Goal: Transaction & Acquisition: Purchase product/service

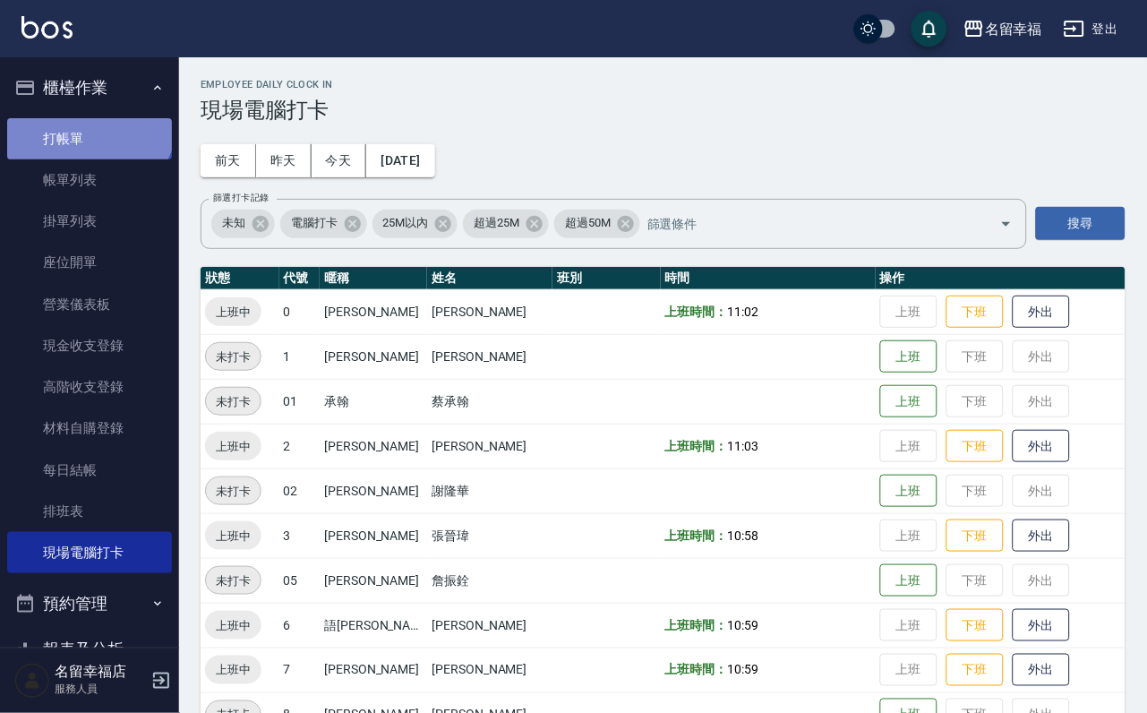
click at [86, 124] on link "打帳單" at bounding box center [89, 138] width 165 height 41
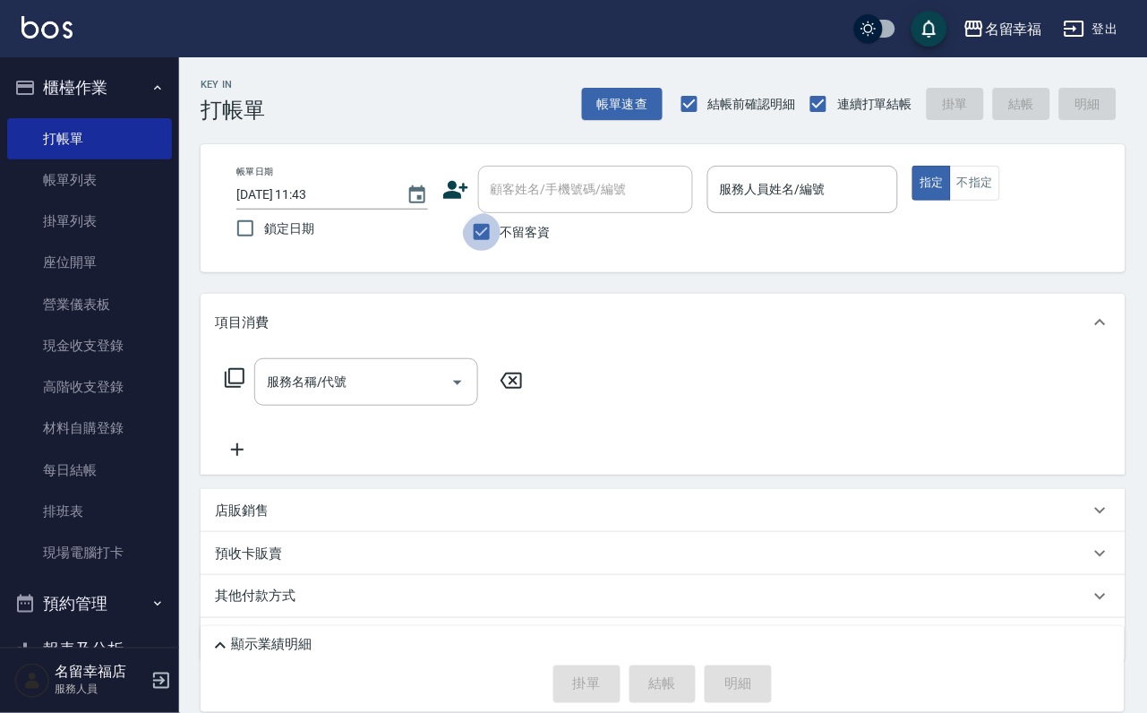
click at [467, 224] on input "不留客資" at bounding box center [482, 232] width 38 height 38
checkbox input "false"
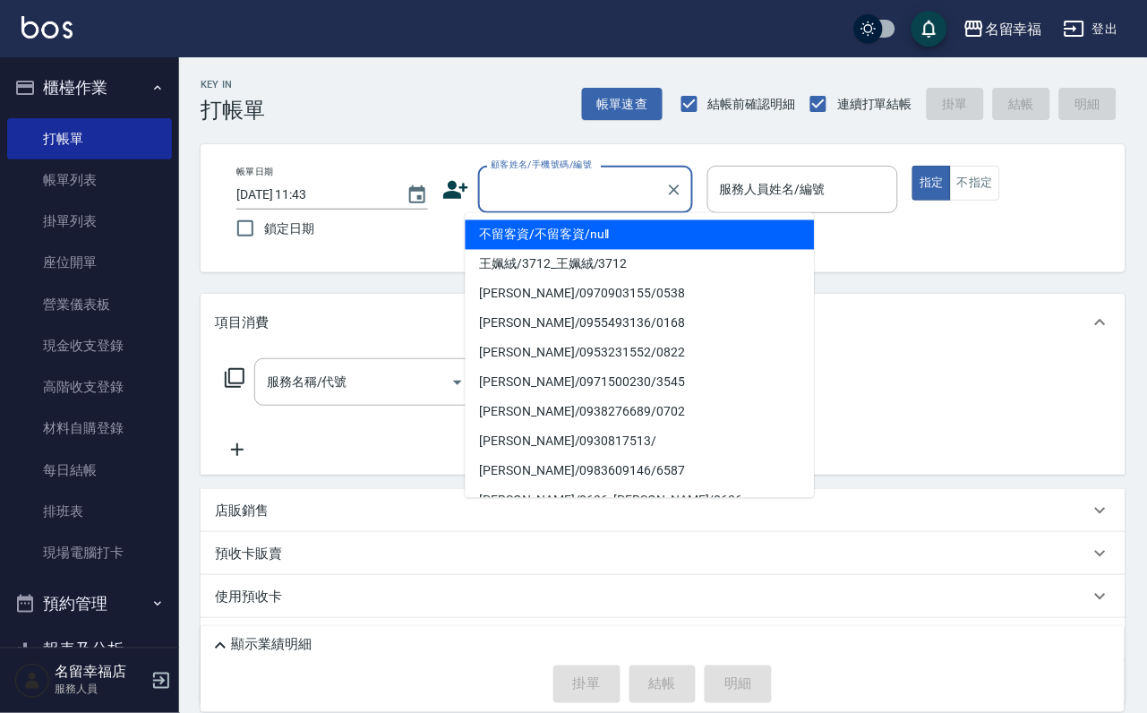
click at [507, 188] on input "顧客姓名/手機號碼/編號" at bounding box center [572, 189] width 172 height 31
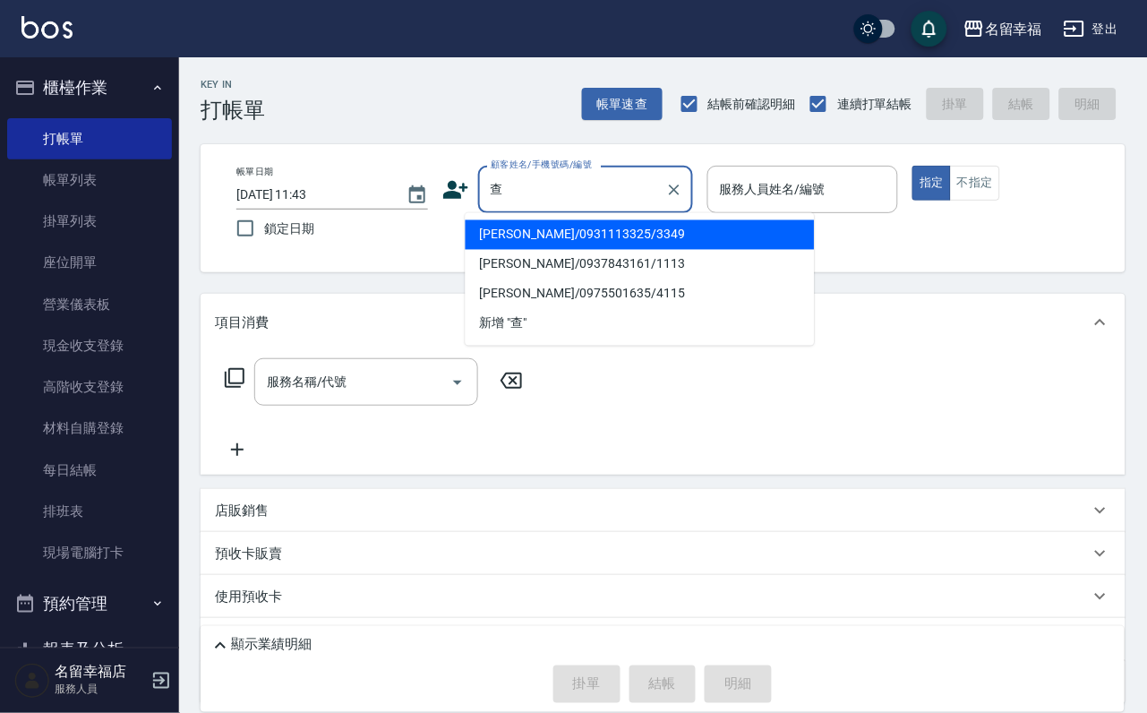
click at [609, 226] on li "[PERSON_NAME]/0931113325/3349" at bounding box center [640, 235] width 349 height 30
type input "[PERSON_NAME]/0931113325/3349"
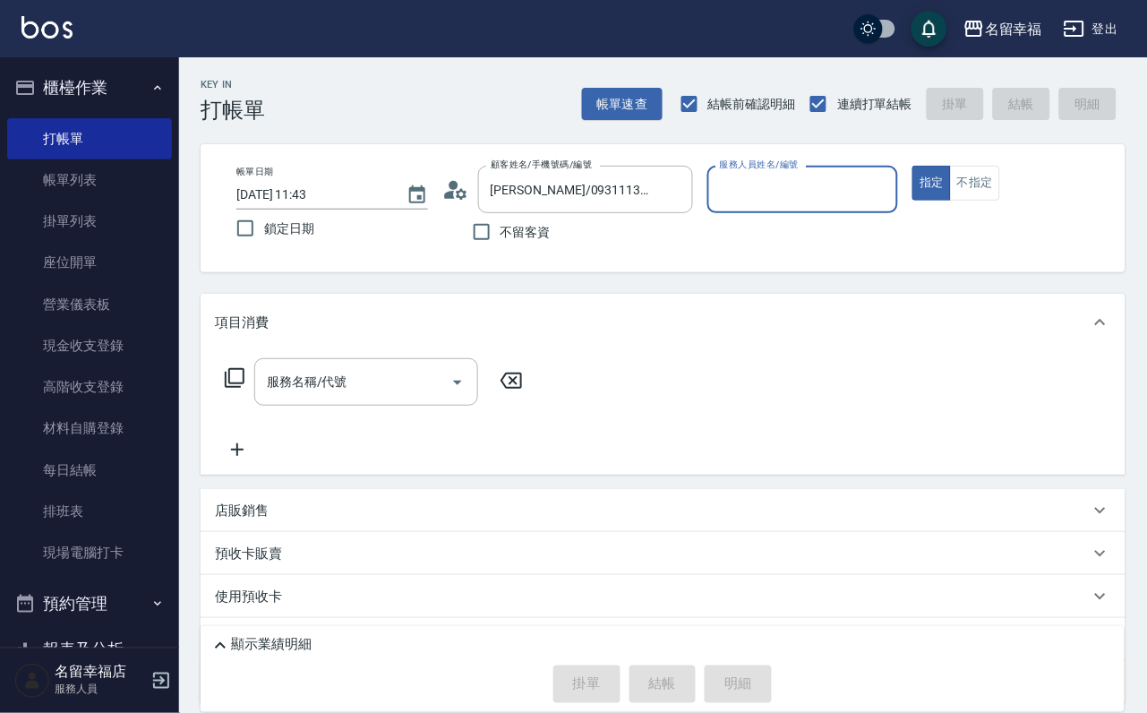
type input "[PERSON_NAME]-2"
click at [456, 193] on icon at bounding box center [461, 193] width 11 height 11
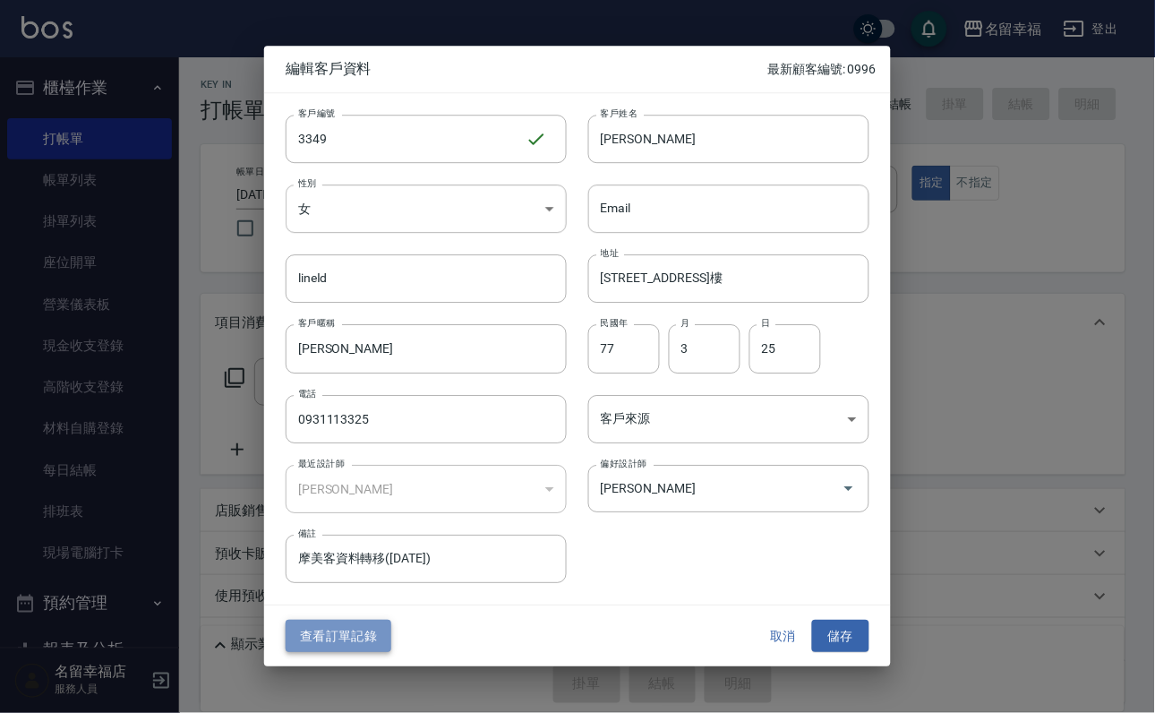
click at [362, 632] on button "查看訂單記錄" at bounding box center [339, 636] width 106 height 33
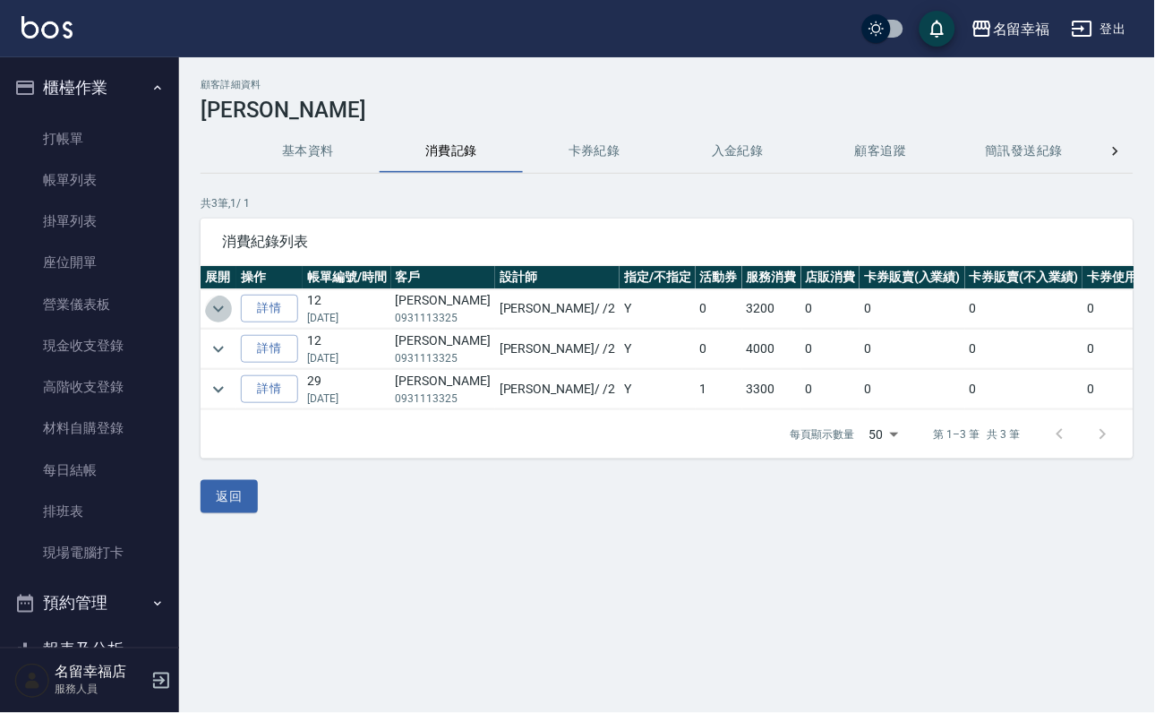
click at [224, 306] on icon "expand row" at bounding box center [218, 308] width 21 height 21
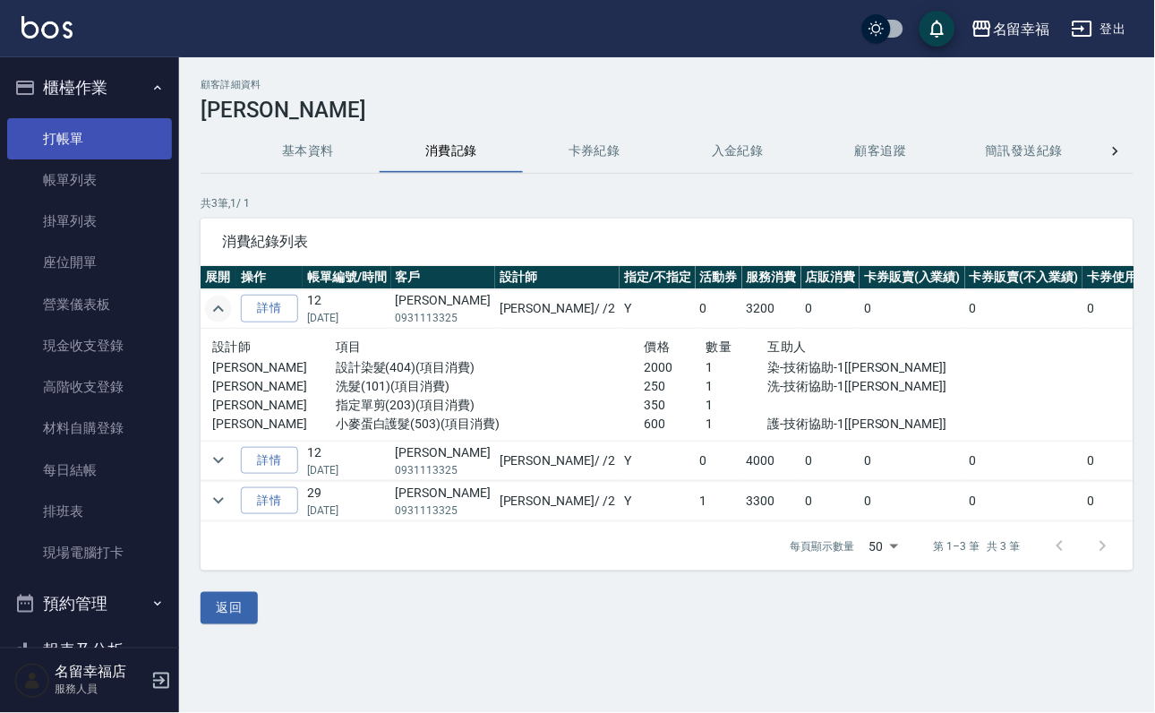
click at [118, 158] on link "打帳單" at bounding box center [89, 138] width 165 height 41
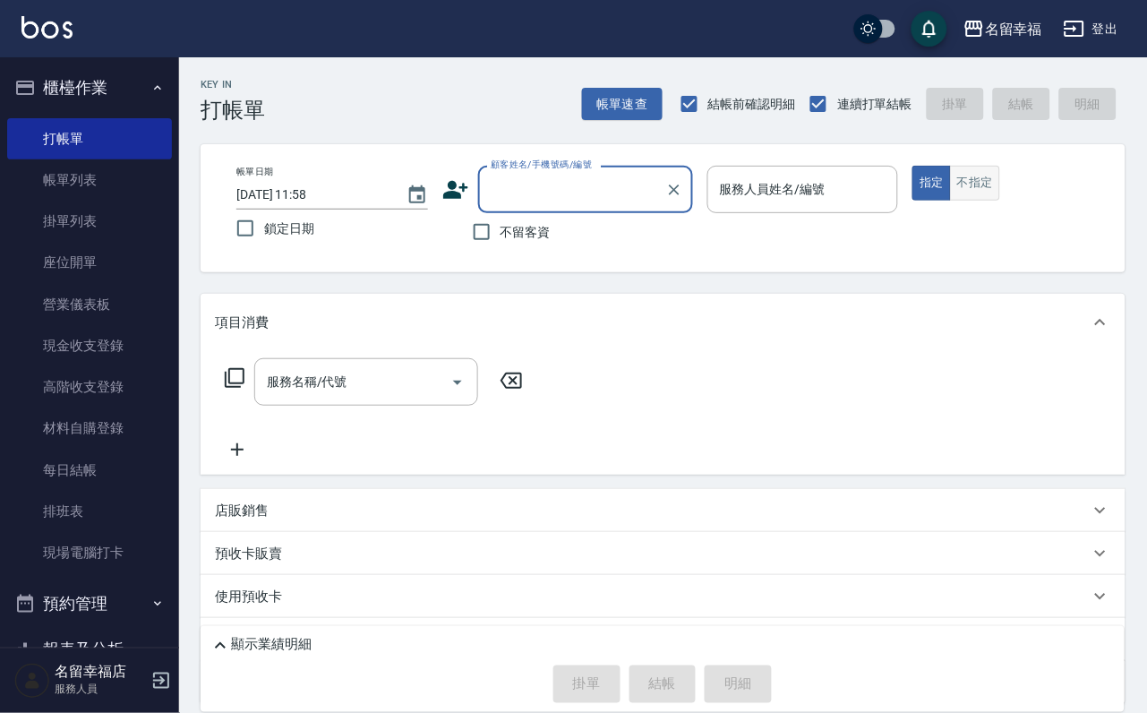
click at [1000, 193] on button "不指定" at bounding box center [975, 183] width 50 height 35
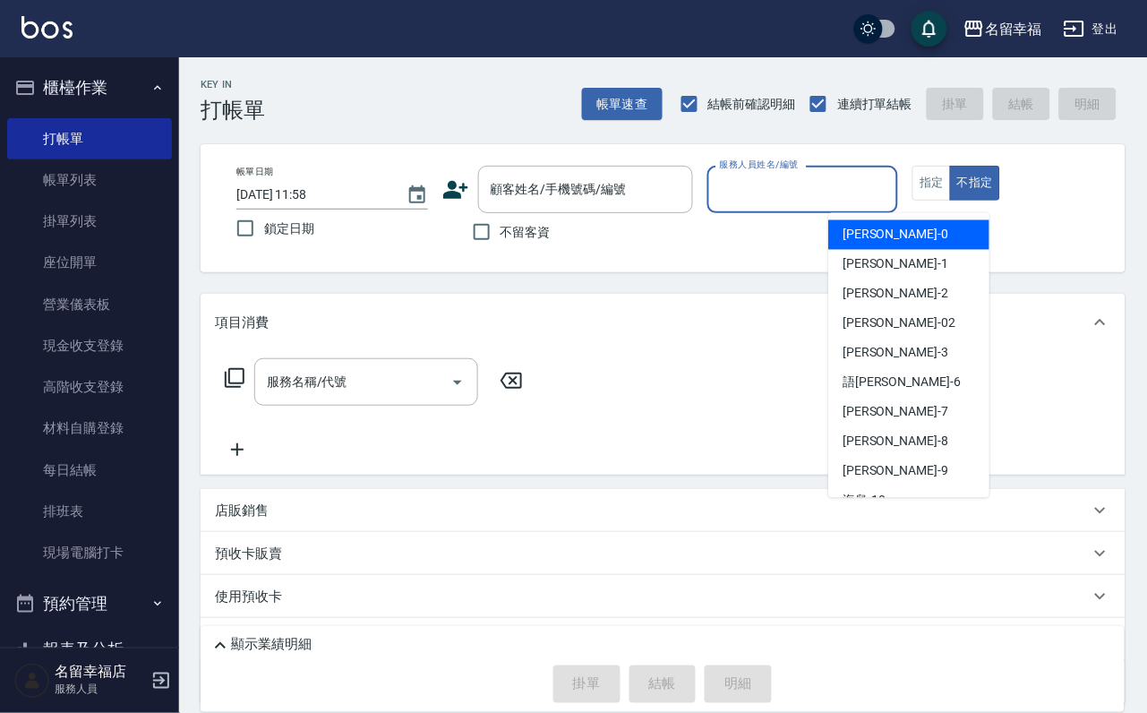
click at [899, 184] on div "服務人員姓名/編號 服務人員姓名/編號" at bounding box center [803, 189] width 192 height 47
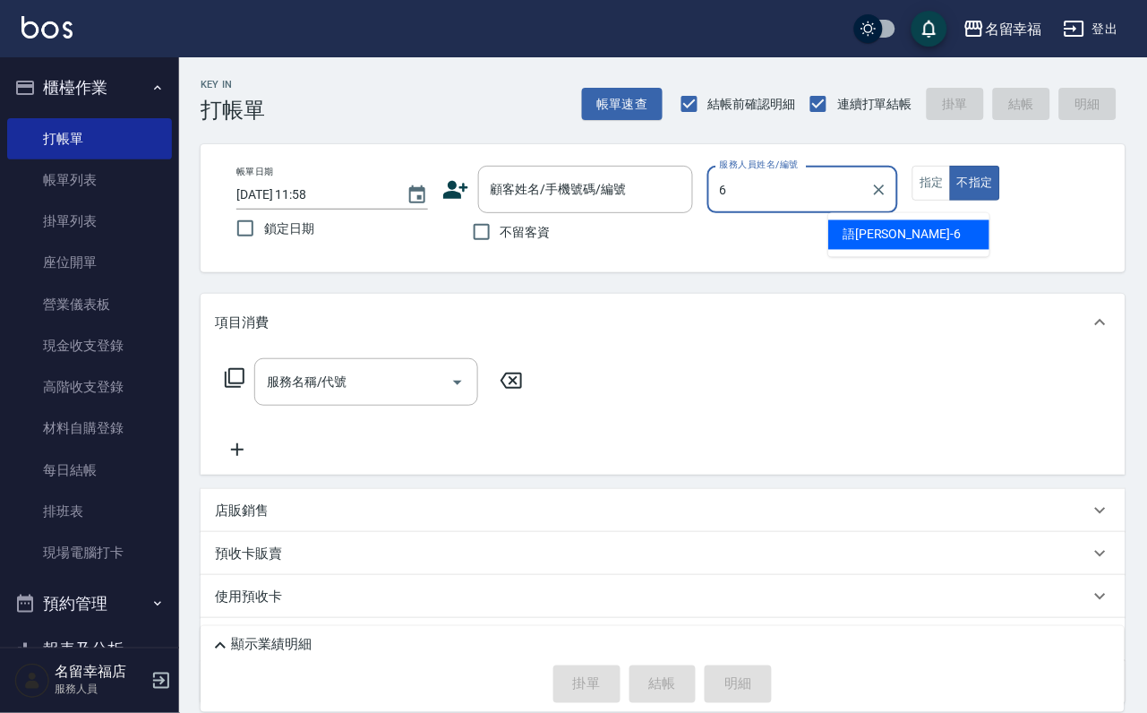
type input "語[PERSON_NAME]-6"
type button "false"
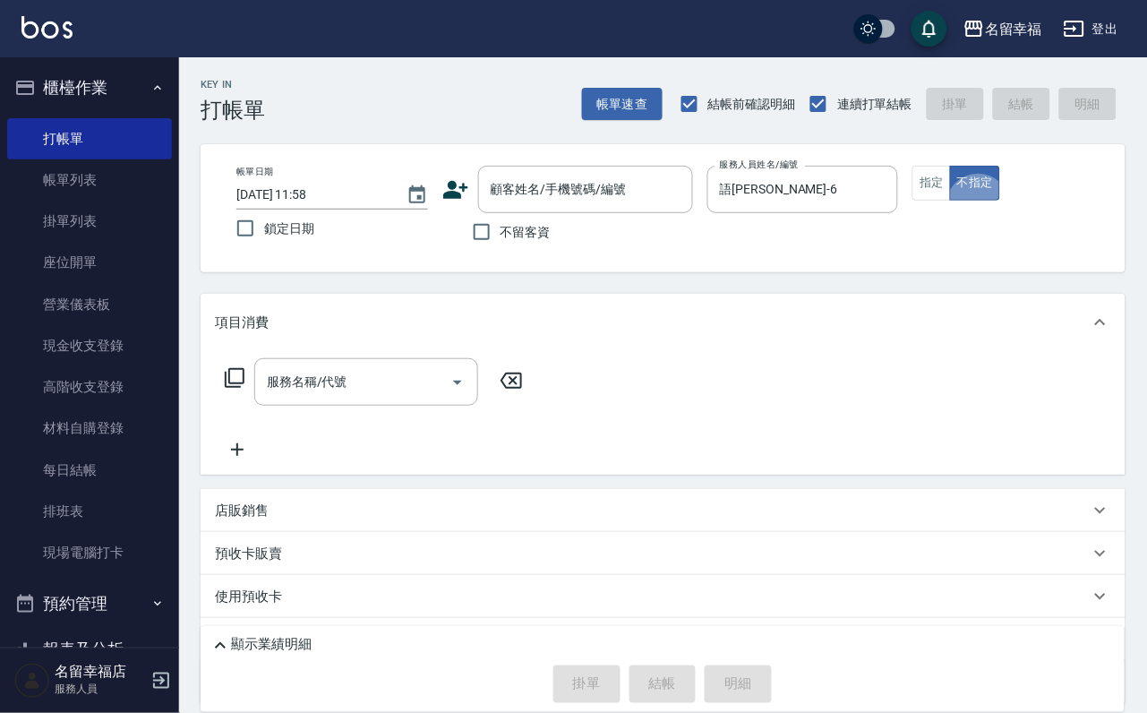
click at [245, 389] on icon at bounding box center [234, 377] width 21 height 21
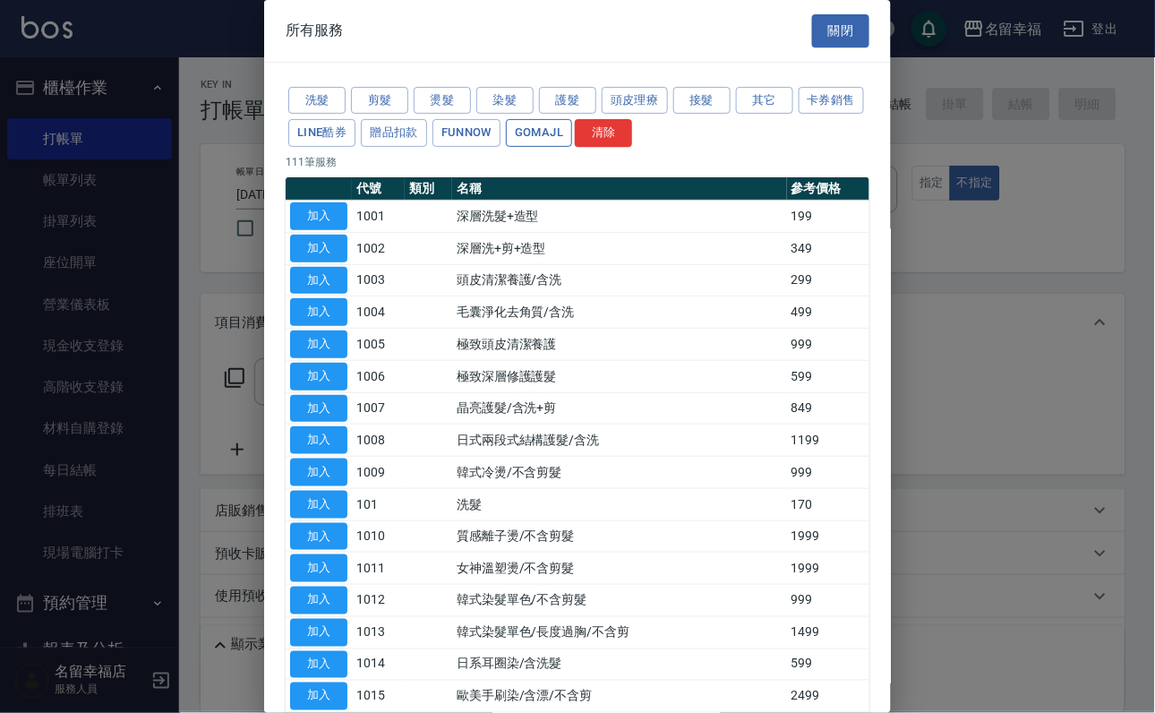
click at [572, 147] on button "GOMAJL" at bounding box center [539, 133] width 66 height 28
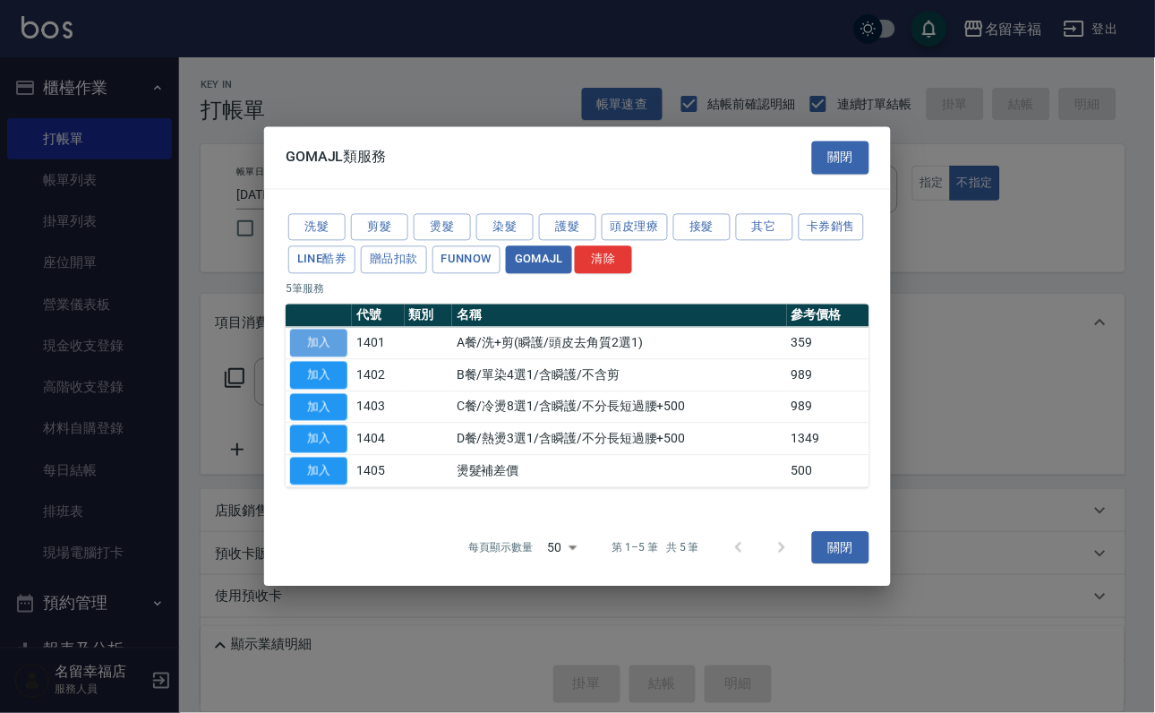
click at [316, 330] on button "加入" at bounding box center [318, 344] width 57 height 28
type input "A餐/洗+剪(瞬護/頭皮去角質2選1)(1401)"
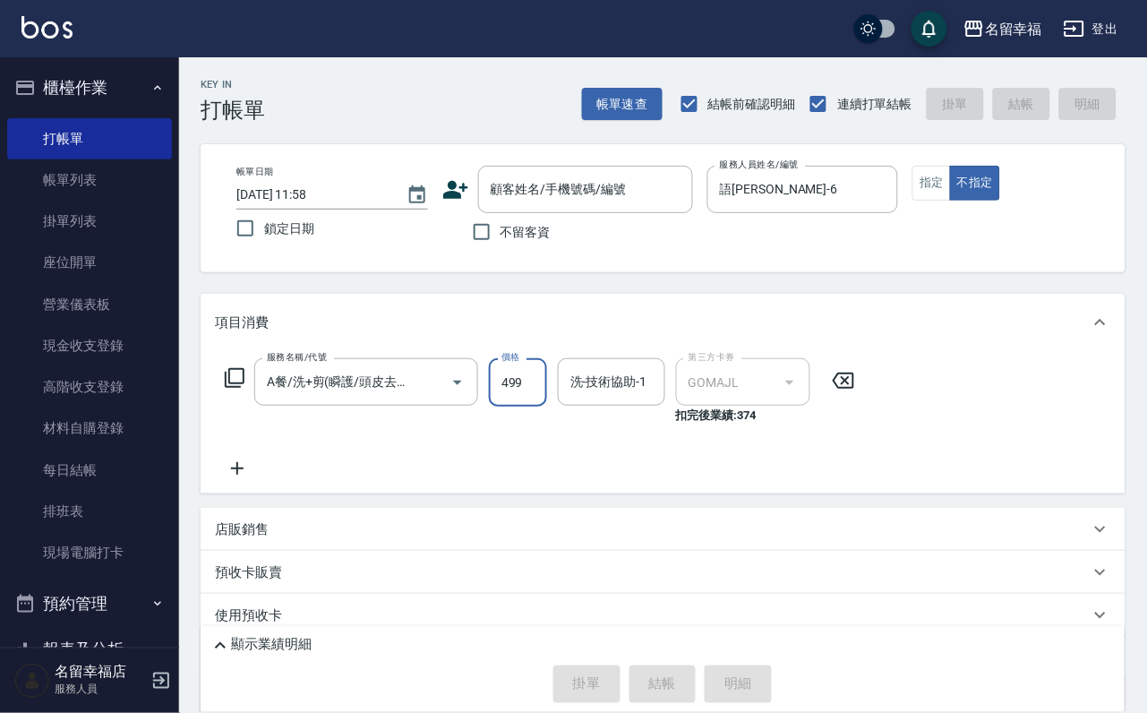
type input "499"
type input "[PERSON_NAME]-14"
drag, startPoint x: 449, startPoint y: 223, endPoint x: 461, endPoint y: 229, distance: 14.0
click at [456, 221] on div "不留客資" at bounding box center [567, 232] width 251 height 38
click at [470, 239] on input "不留客資" at bounding box center [482, 232] width 38 height 38
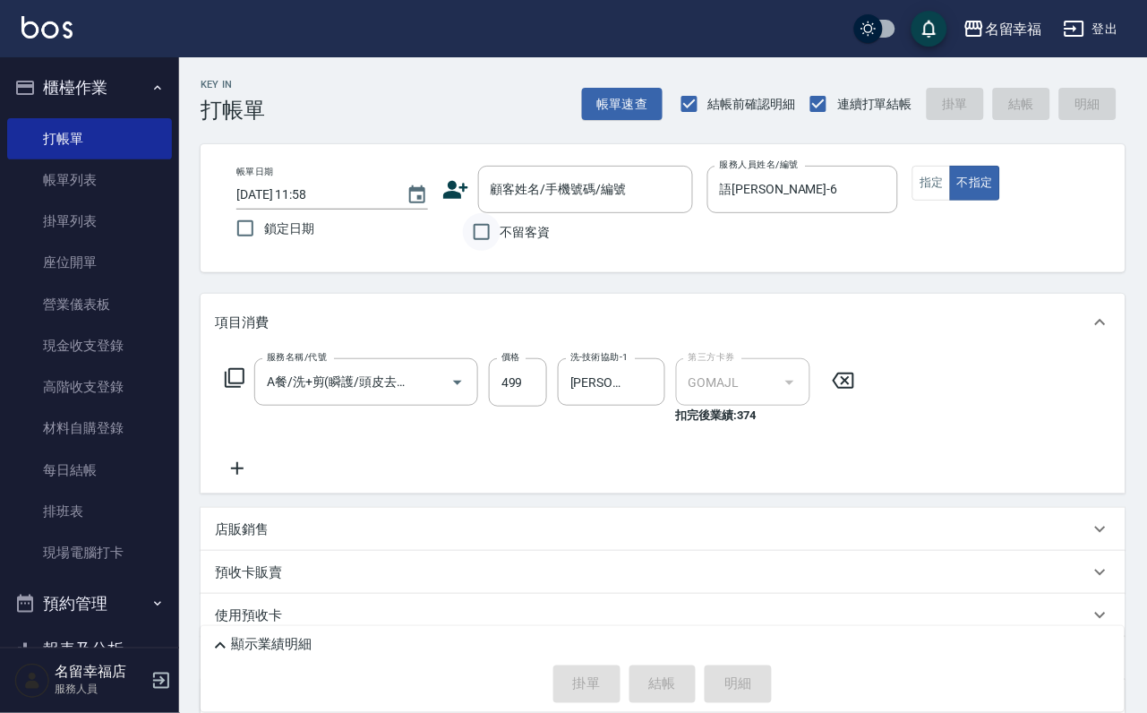
checkbox input "true"
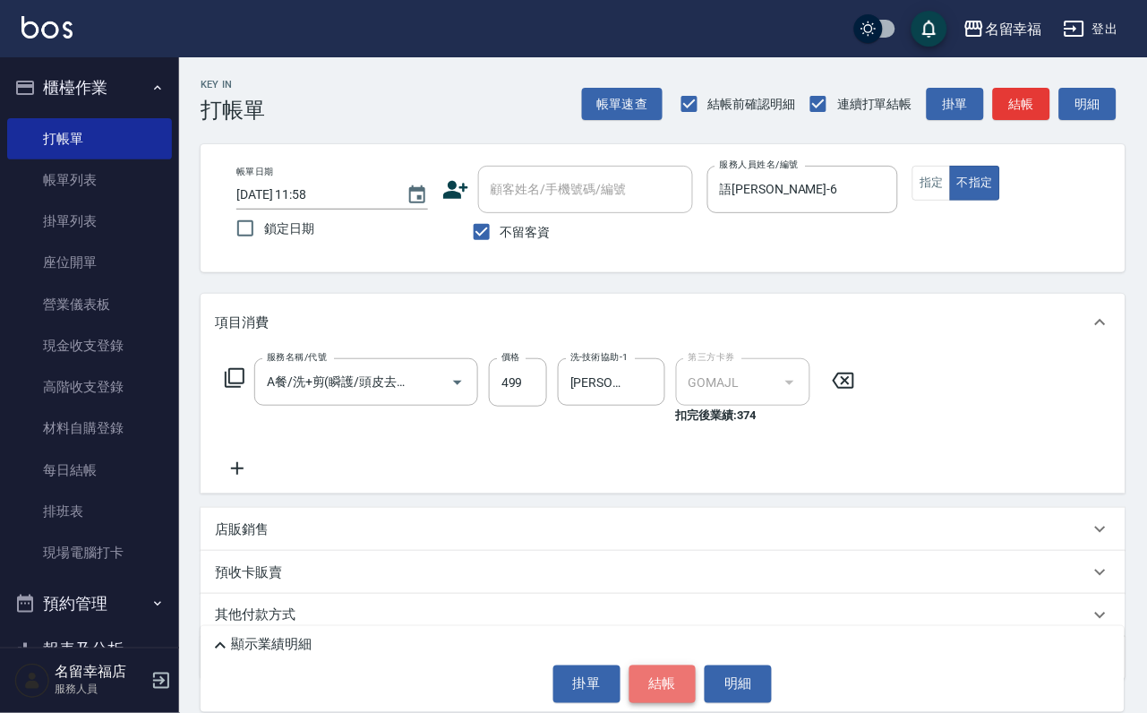
click at [681, 681] on button "結帳" at bounding box center [663, 684] width 67 height 38
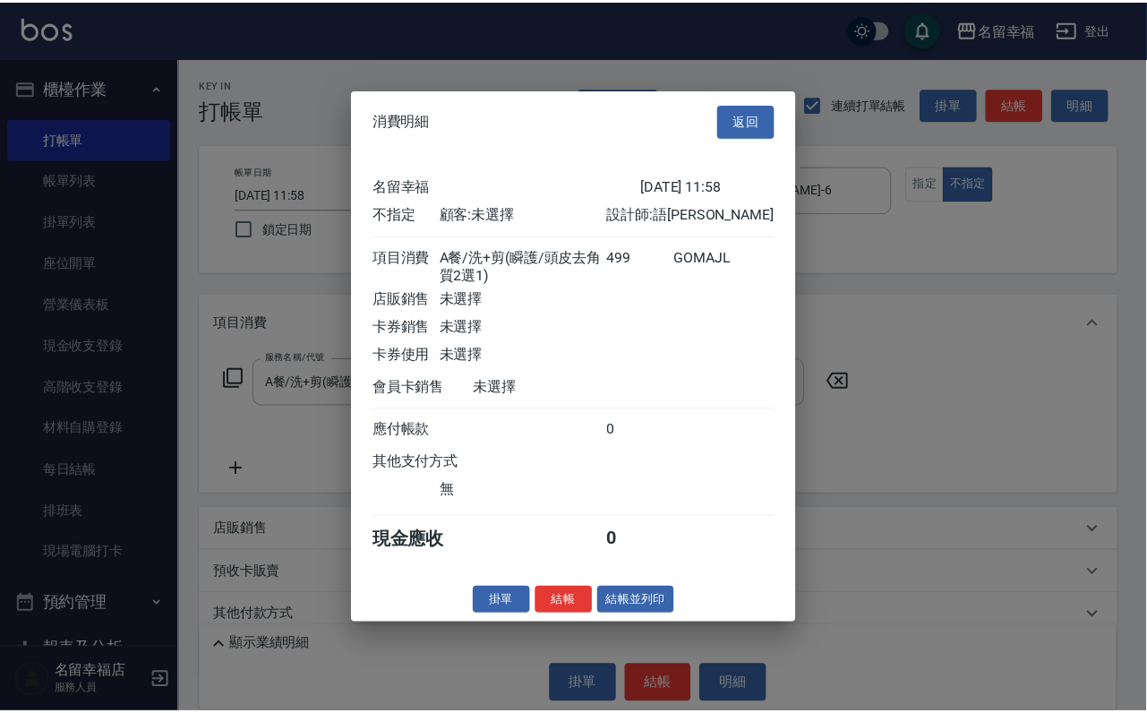
scroll to position [288, 0]
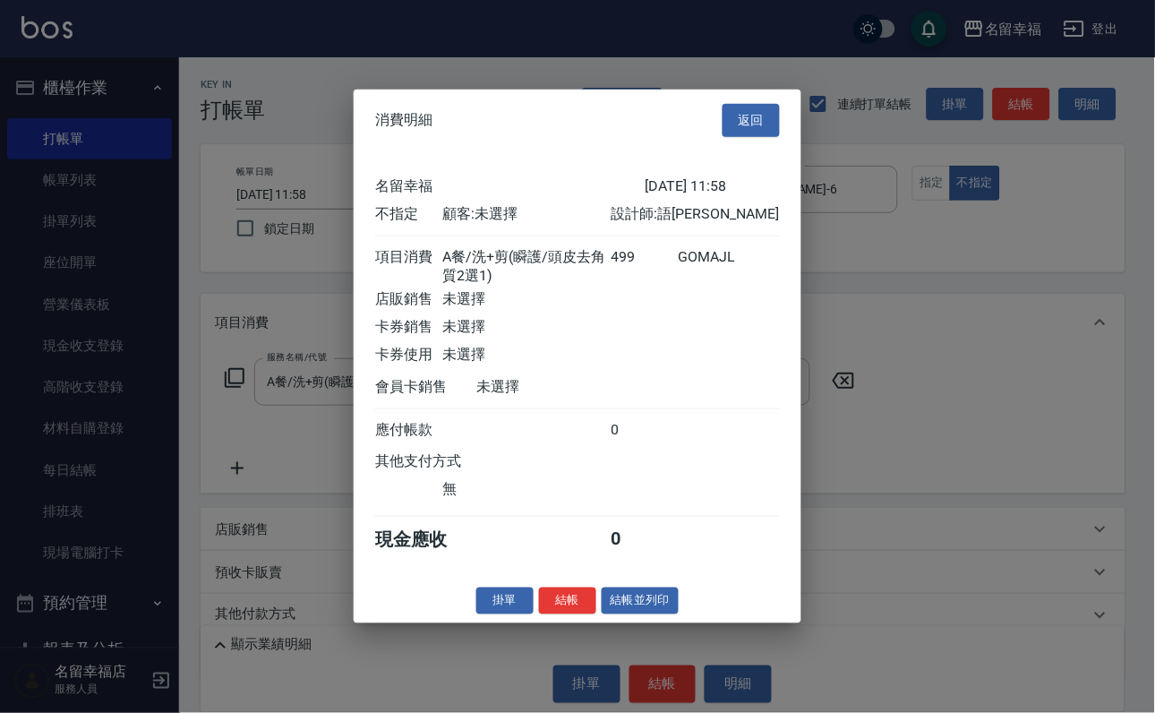
click at [539, 614] on button "結帳" at bounding box center [567, 601] width 57 height 28
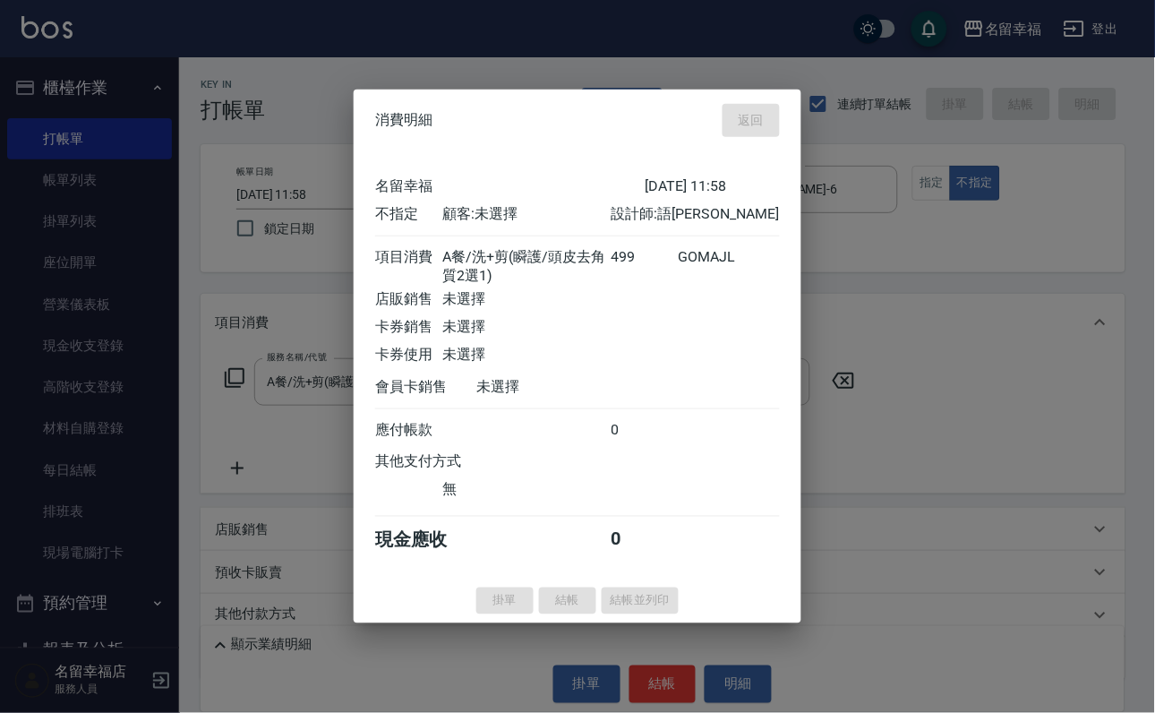
type input "[DATE] 12:05"
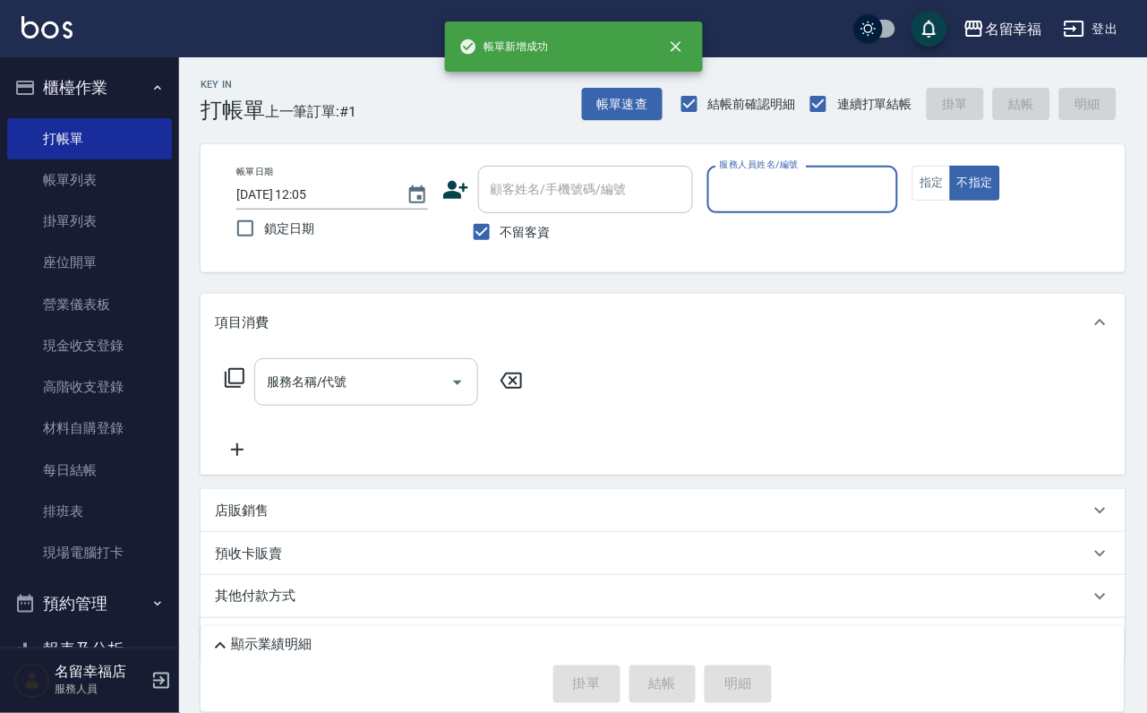
click at [421, 398] on input "服務名稱/代號" at bounding box center [352, 381] width 181 height 31
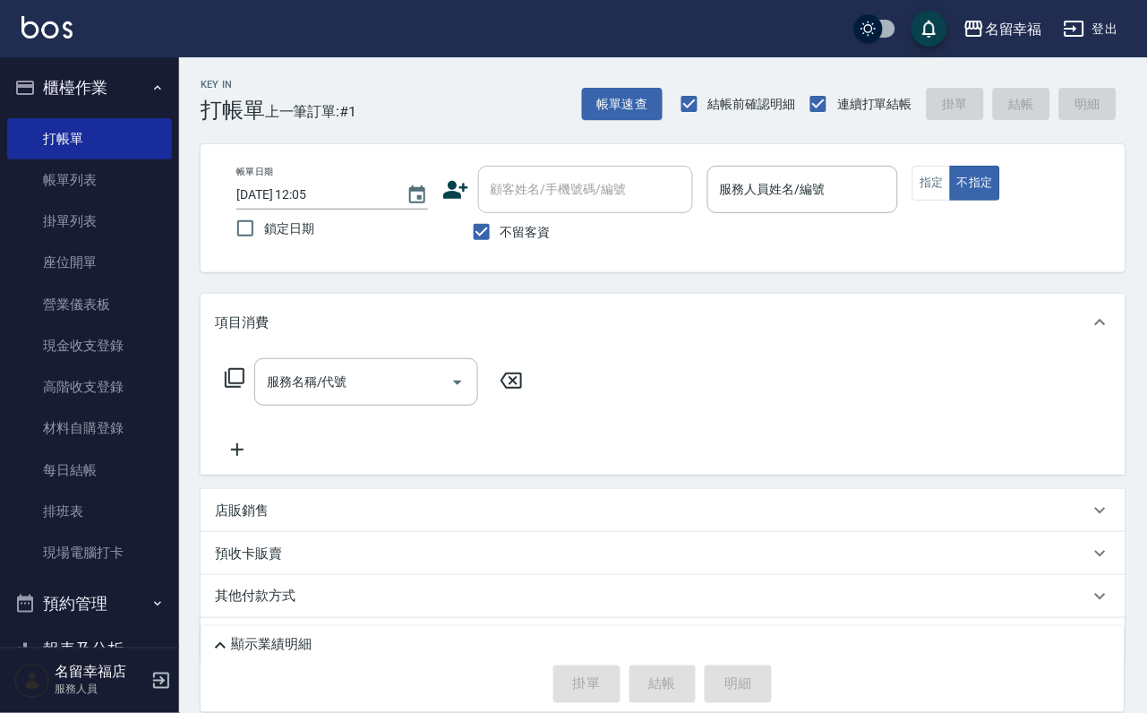
click at [601, 437] on div "服務名稱/代號 服務名稱/代號" at bounding box center [663, 413] width 925 height 124
click at [257, 400] on div "服務名稱/代號 服務名稱/代號" at bounding box center [374, 381] width 319 height 47
click at [233, 388] on icon at bounding box center [235, 378] width 20 height 20
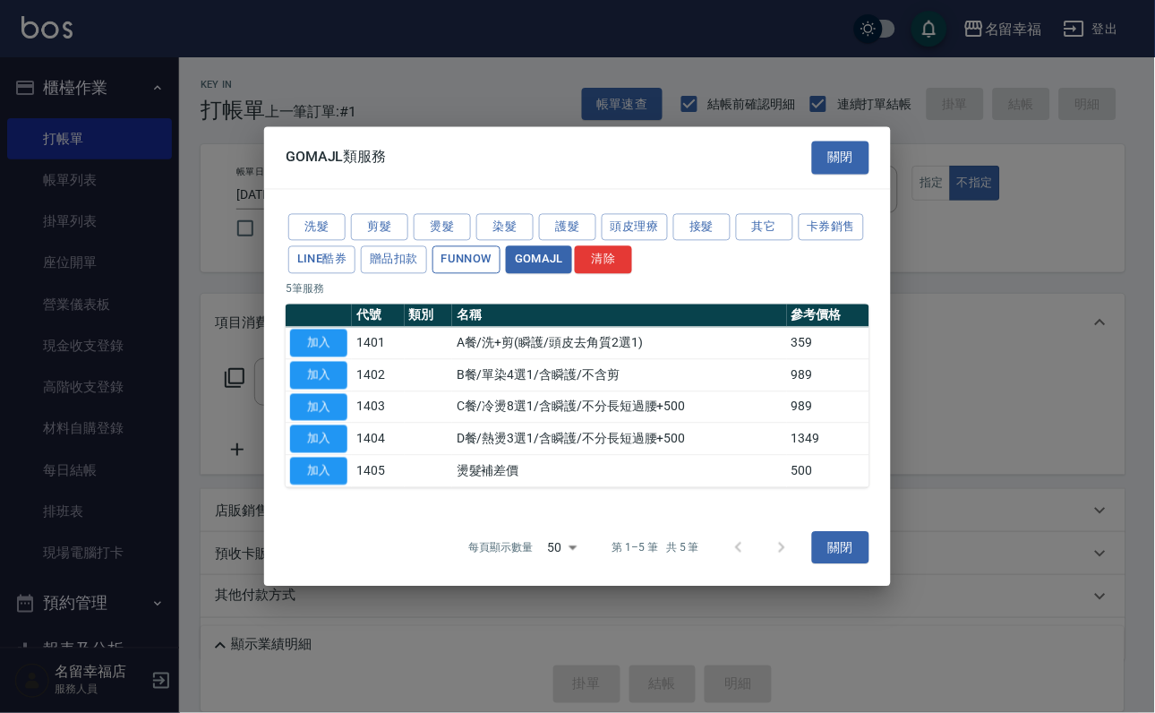
click at [501, 246] on button "FUNNOW" at bounding box center [467, 260] width 68 height 28
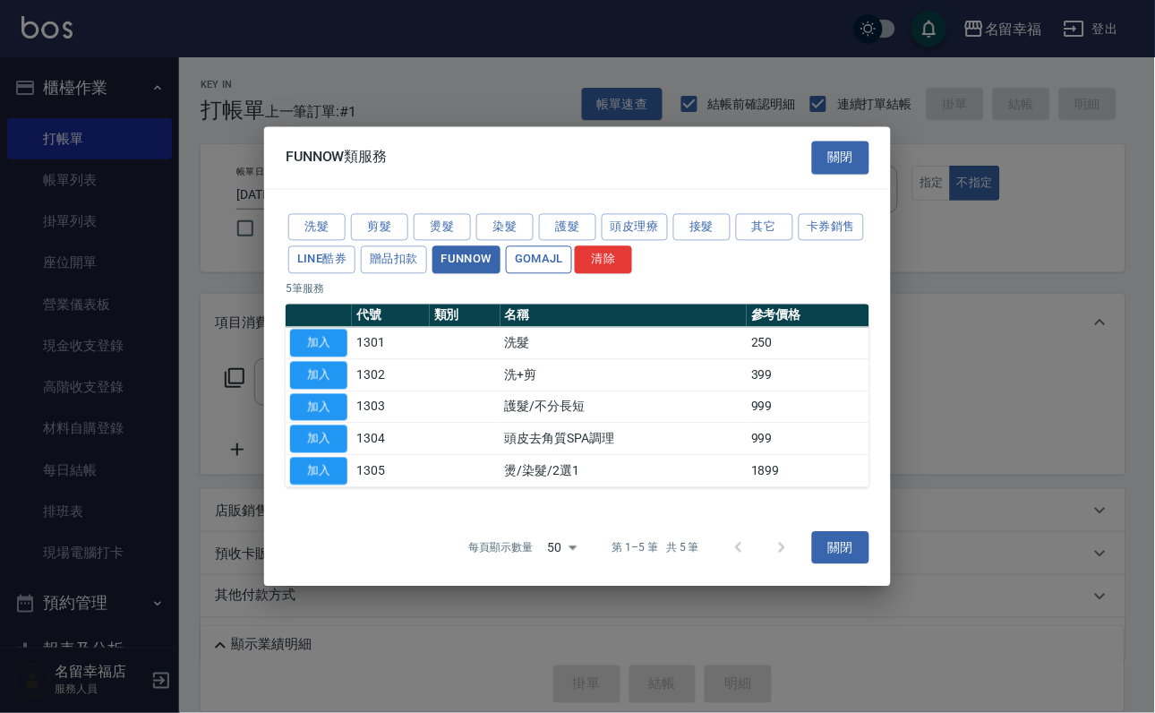
click at [572, 246] on button "GOMAJL" at bounding box center [539, 260] width 66 height 28
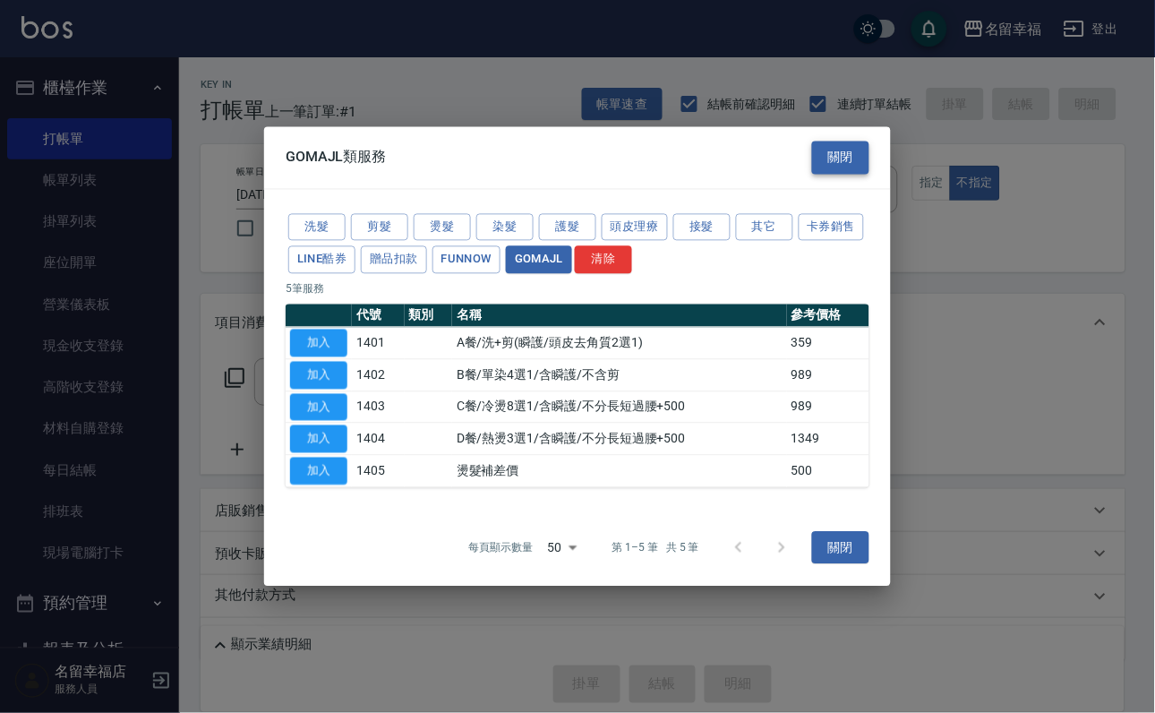
click at [850, 141] on button "關閉" at bounding box center [840, 157] width 57 height 33
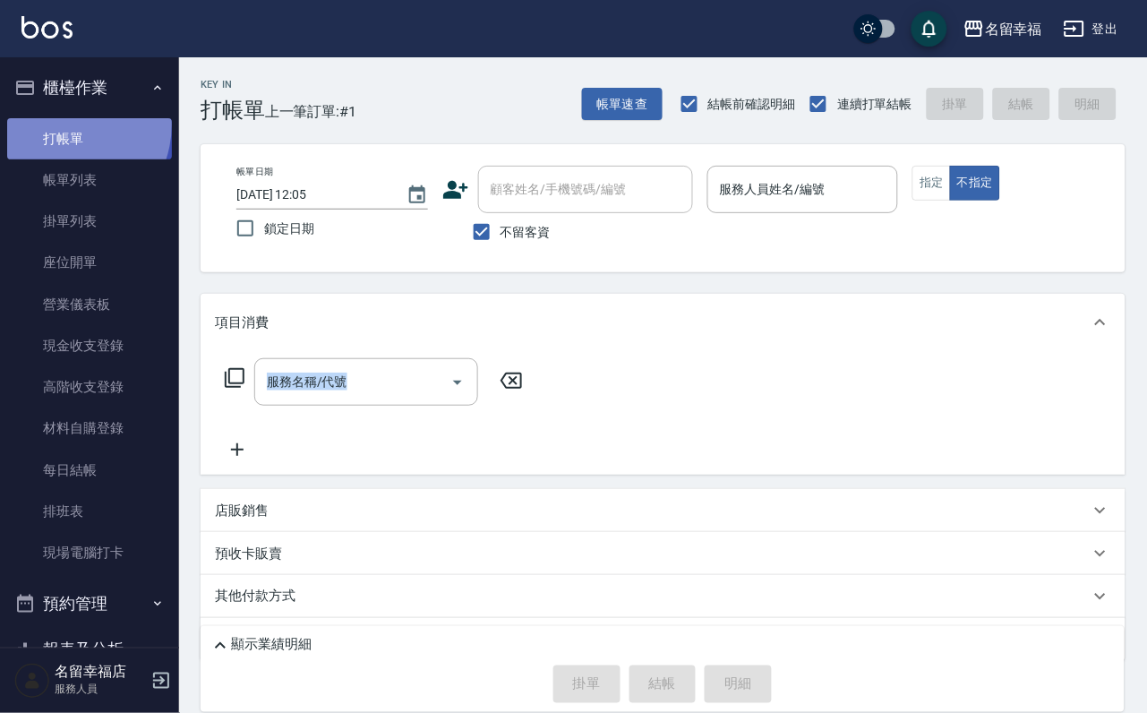
click at [58, 130] on link "打帳單" at bounding box center [89, 138] width 165 height 41
